Goal: Task Accomplishment & Management: Complete application form

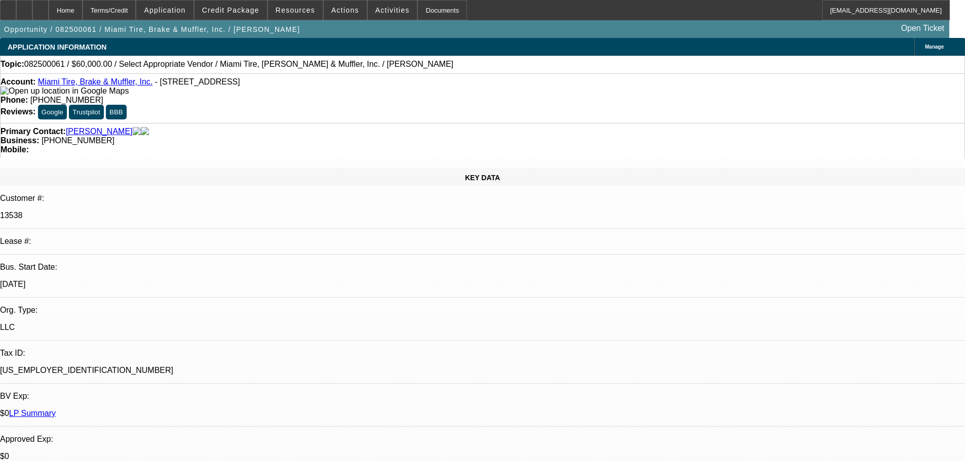
select select "0"
select select "2"
select select "0.1"
select select "4"
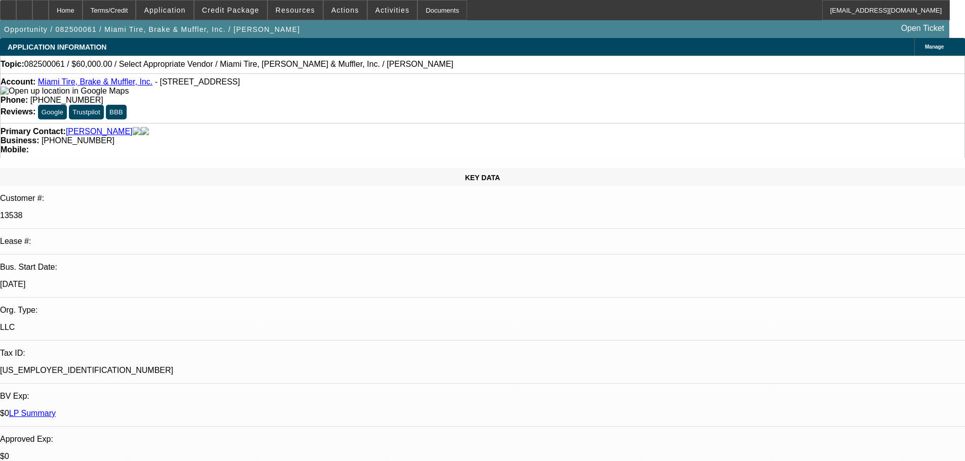
click at [41, 7] on icon at bounding box center [41, 7] width 0 height 0
select select "0"
select select "2"
select select "0.1"
select select "1"
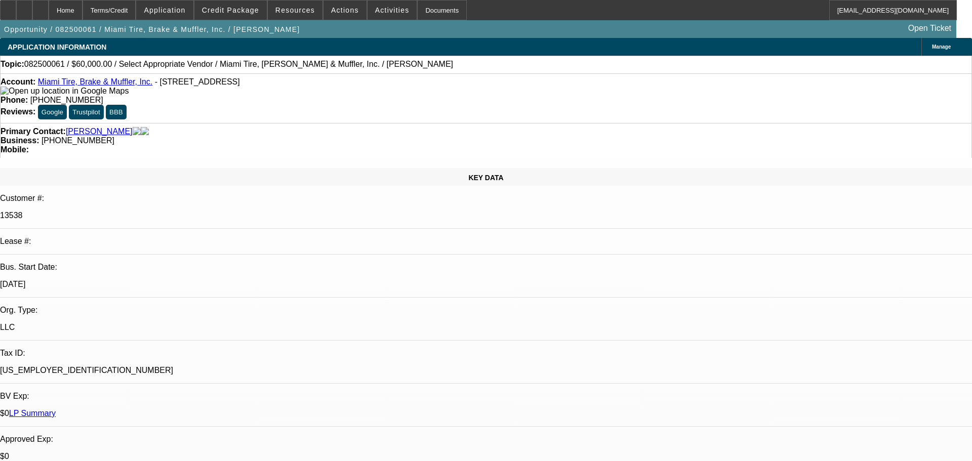
select select "2"
select select "4"
click at [49, 8] on div at bounding box center [40, 10] width 16 height 20
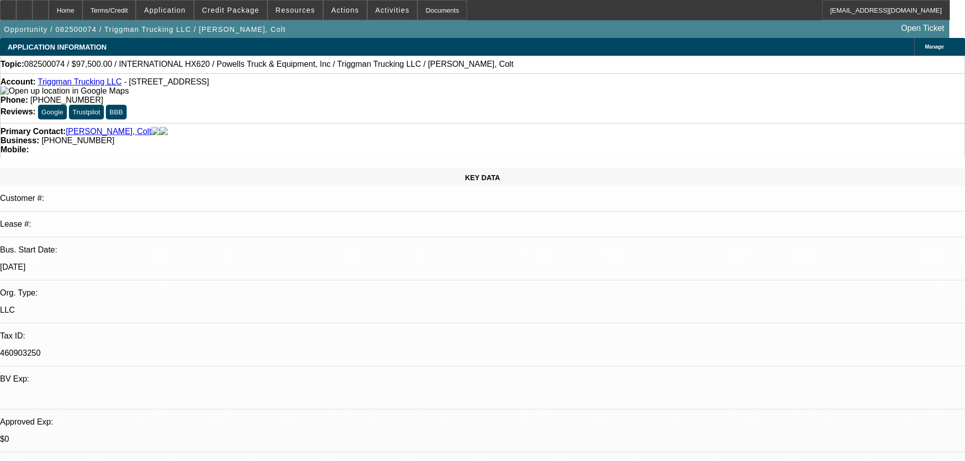
select select "0"
select select "2"
select select "0.1"
select select "4"
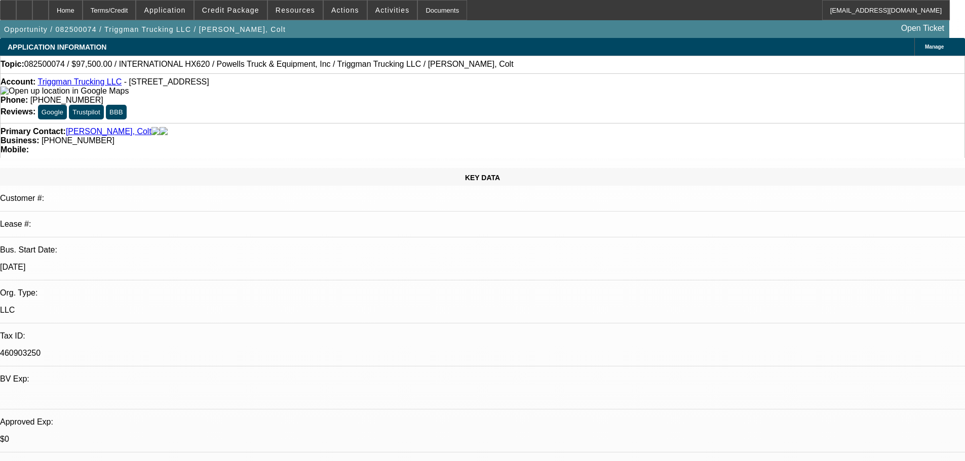
select select "0"
select select "2"
select select "0.1"
select select "4"
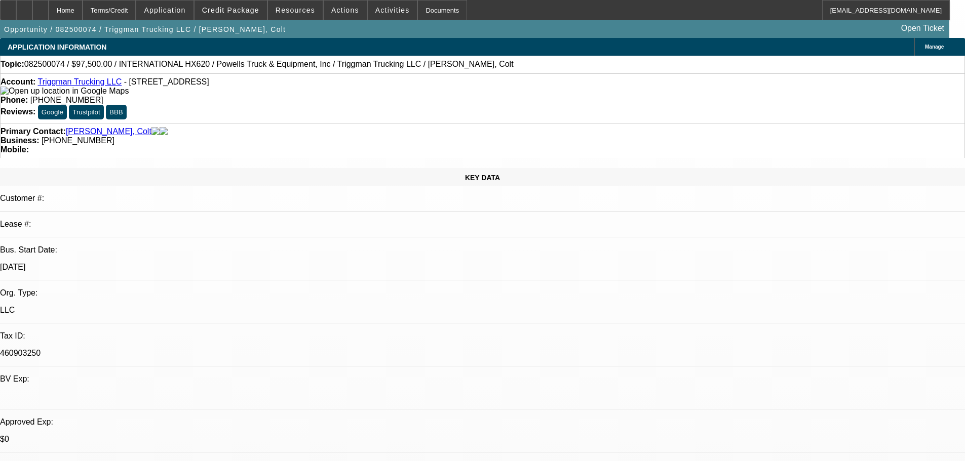
select select "0"
select select "2"
select select "0.1"
select select "4"
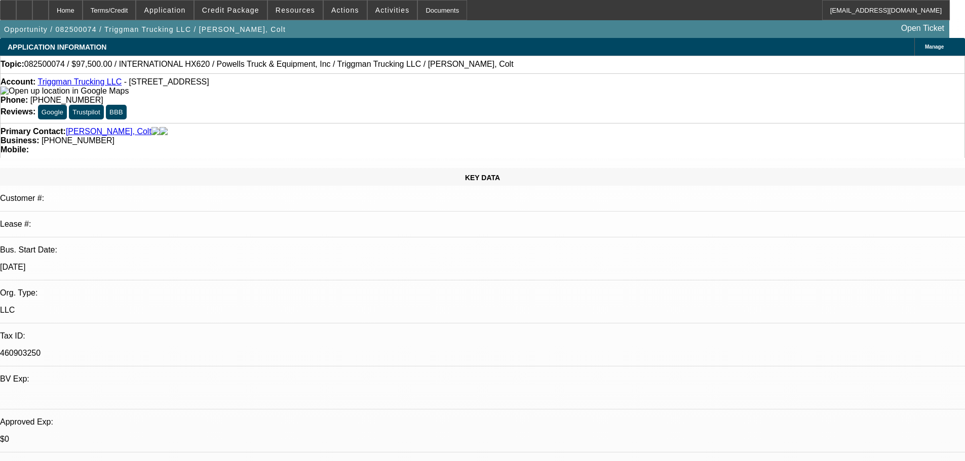
select select "0.1"
select select "2"
select select "0.1"
select select "4"
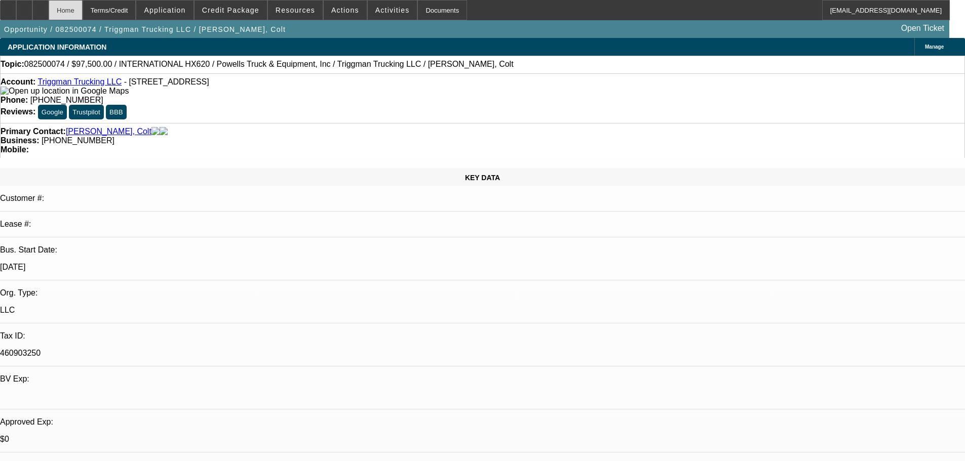
click at [41, 7] on icon at bounding box center [41, 7] width 0 height 0
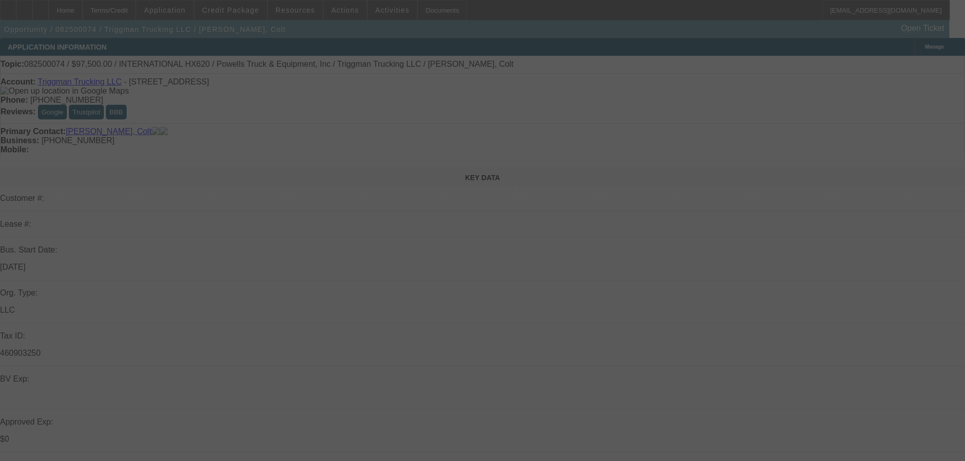
select select "0"
select select "2"
select select "0.1"
select select "4"
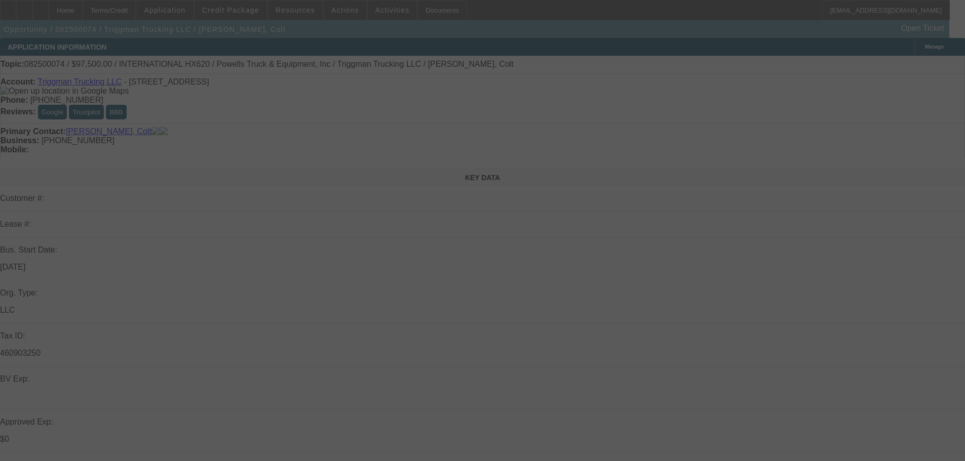
select select "0"
select select "2"
select select "0.1"
select select "4"
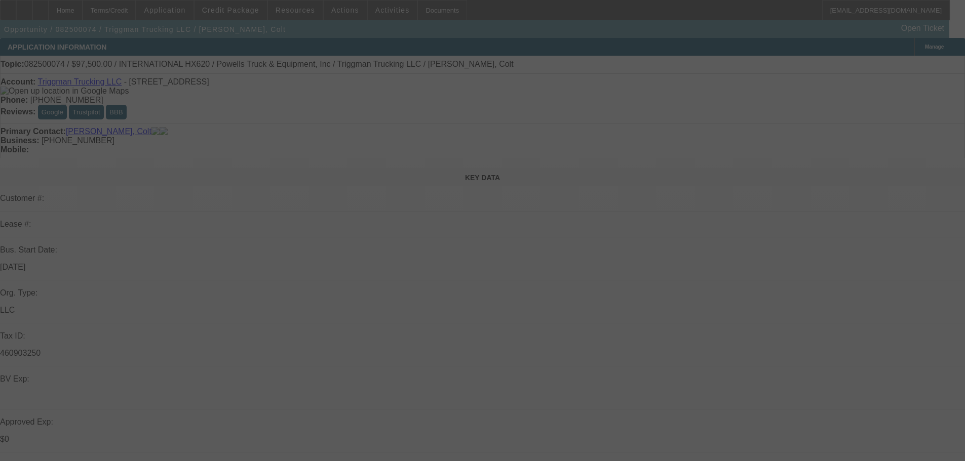
select select "0"
select select "2"
select select "0.1"
select select "4"
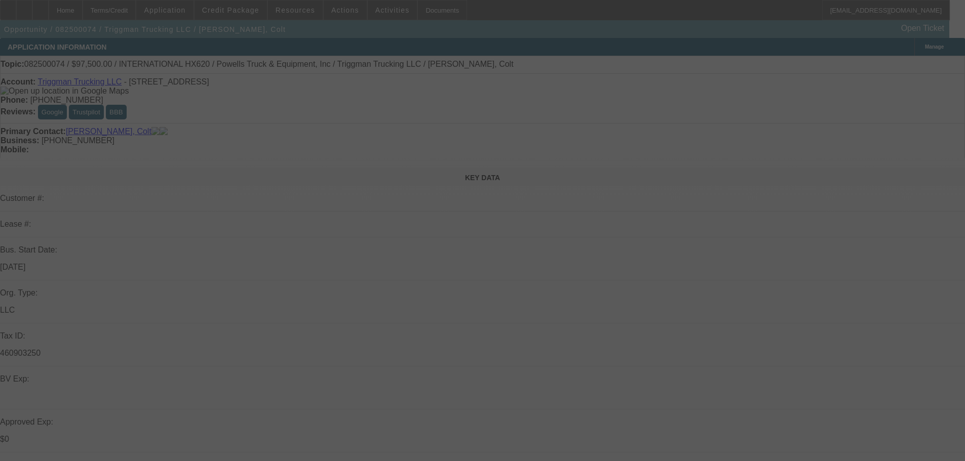
select select "0.1"
select select "2"
select select "0.1"
select select "4"
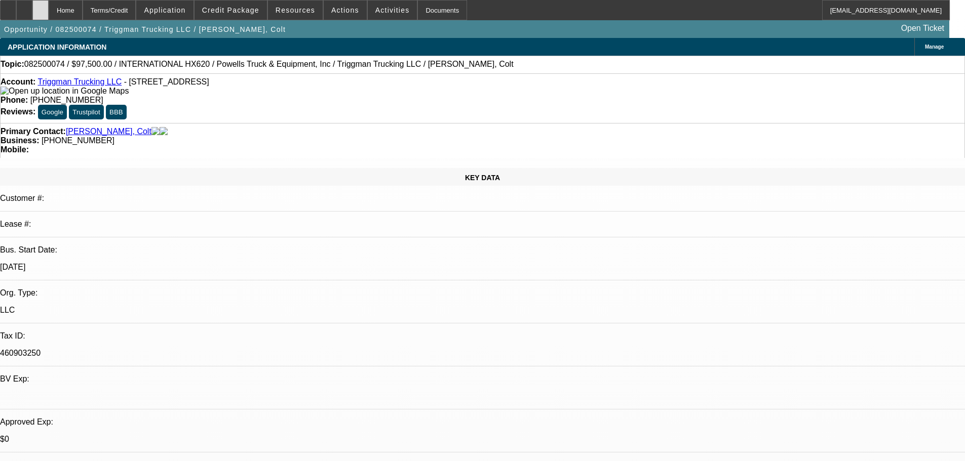
click at [41, 7] on icon at bounding box center [41, 7] width 0 height 0
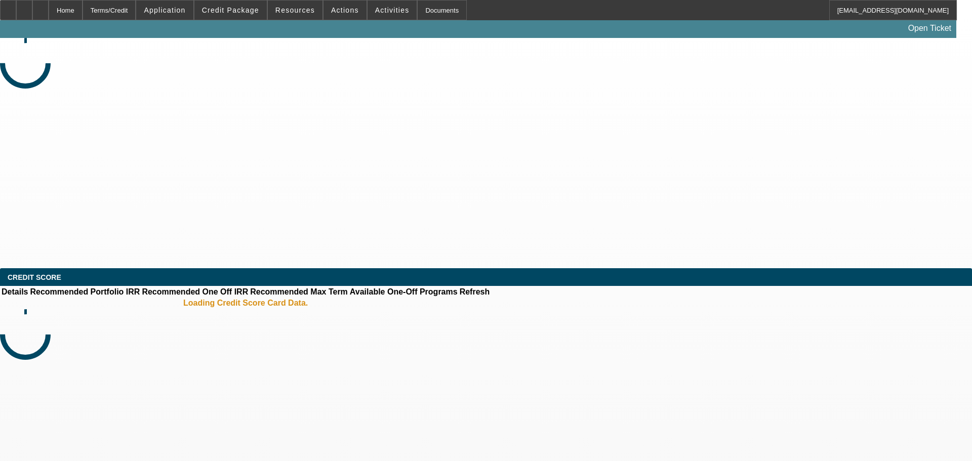
select select "0"
select select "2"
select select "0.1"
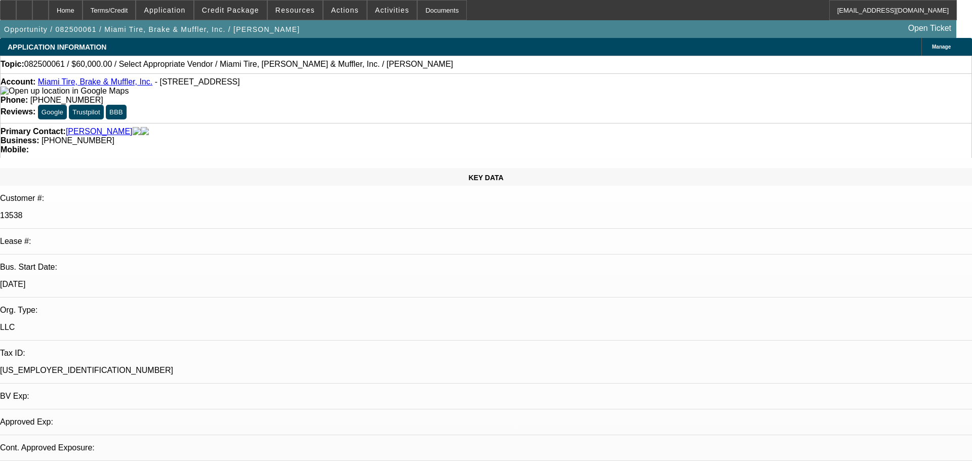
select select "1"
select select "2"
select select "4"
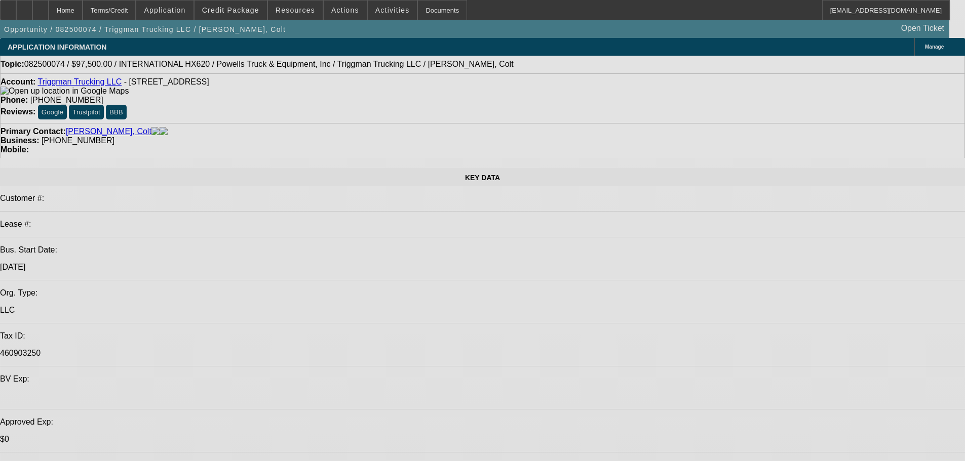
select select "0"
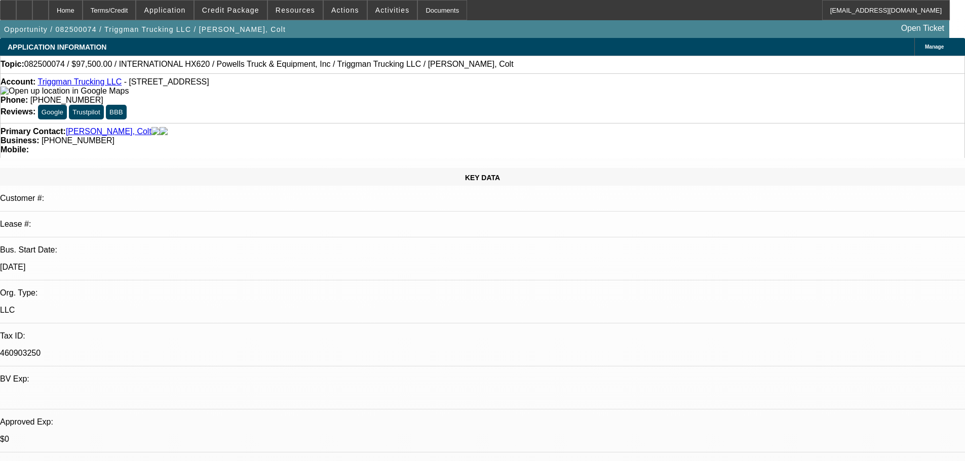
select select "0"
select select "2"
select select "0.1"
select select "4"
select select "0"
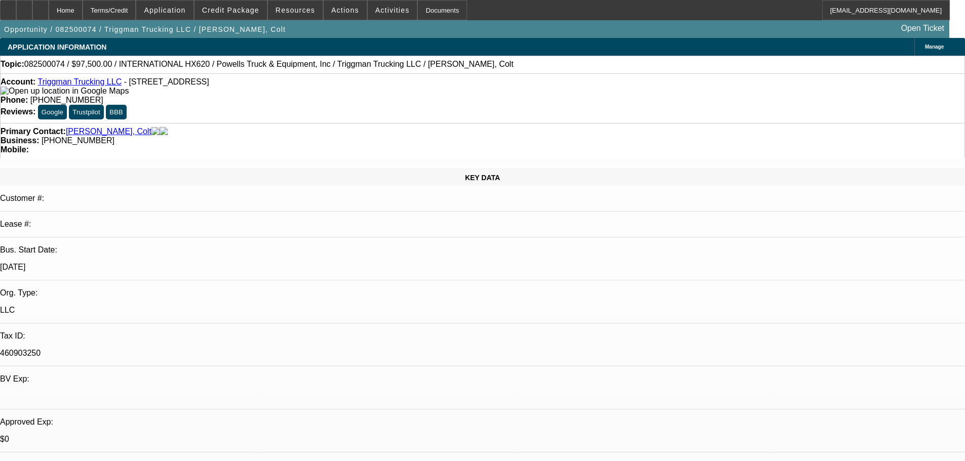
select select "0"
select select "2"
select select "0.1"
select select "4"
select select "0"
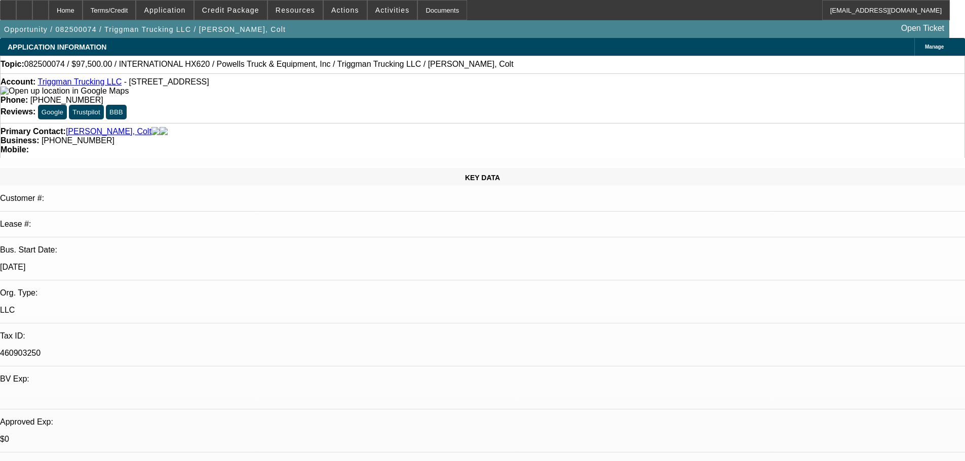
select select "0"
select select "2"
select select "0.1"
select select "4"
select select "0.1"
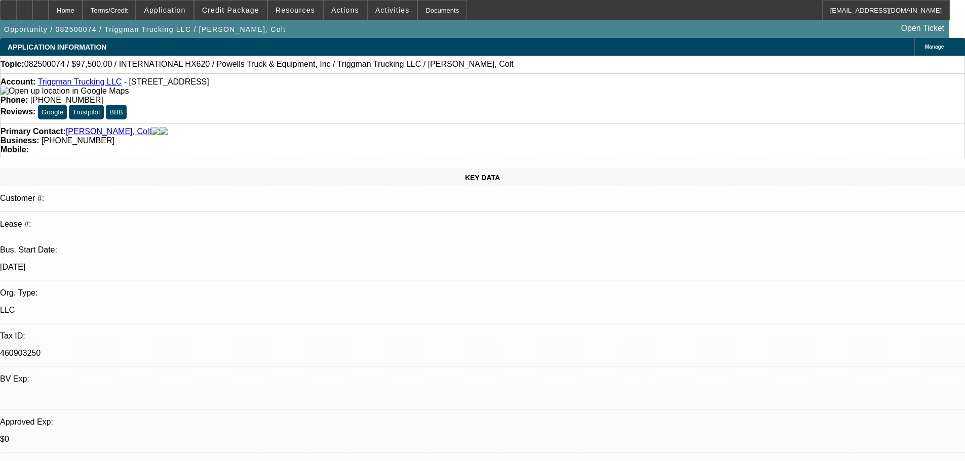
select select "2"
select select "0.1"
select select "4"
click at [250, 123] on div "Primary Contact: Robinette, Colt Business: (614) 348-6137 Mobile:" at bounding box center [482, 140] width 965 height 35
